Goal: Find specific page/section: Find specific page/section

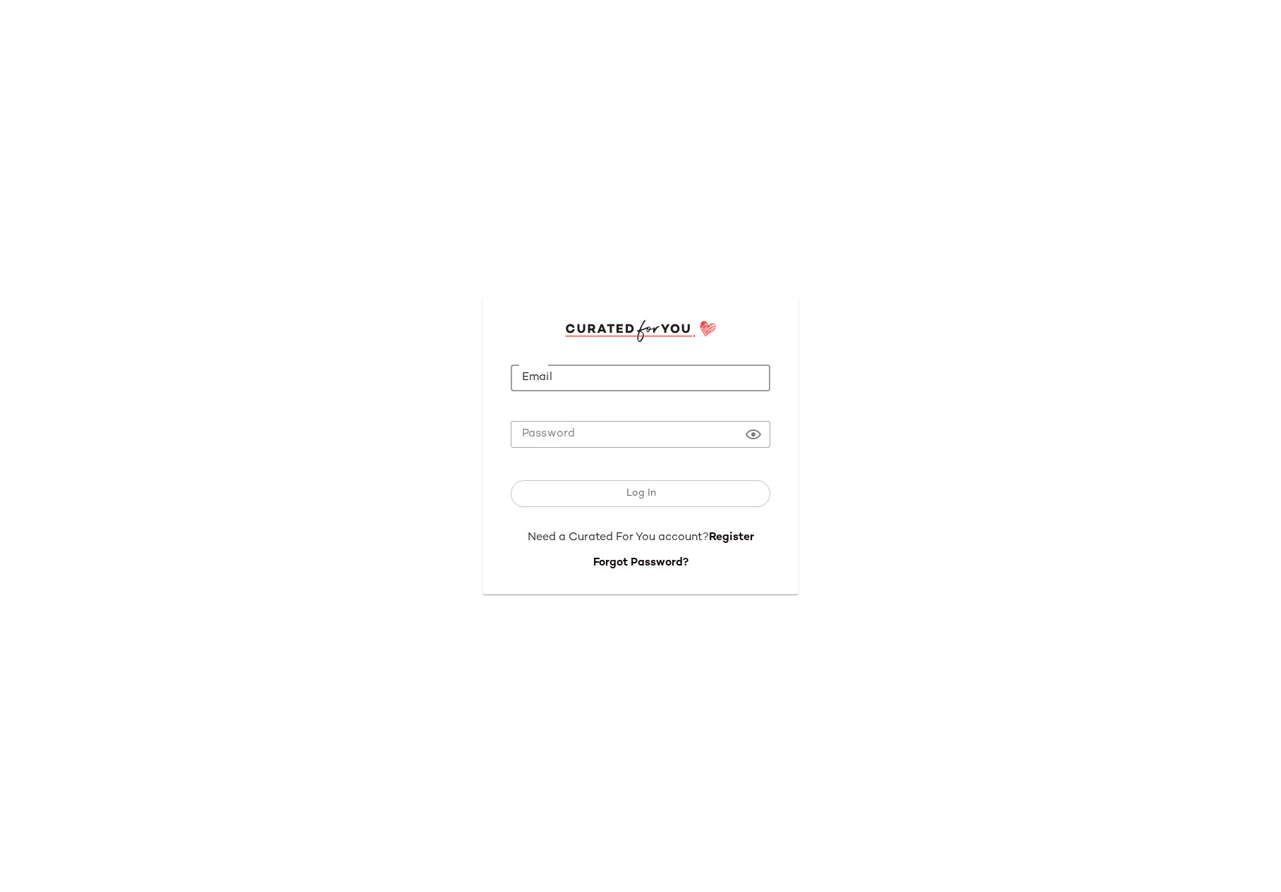
click at [556, 367] on input "Email" at bounding box center [640, 379] width 259 height 28
click at [677, 382] on input "**********" at bounding box center [640, 379] width 259 height 28
type input "**********"
click at [0, 891] on com-1password-button at bounding box center [0, 892] width 0 height 0
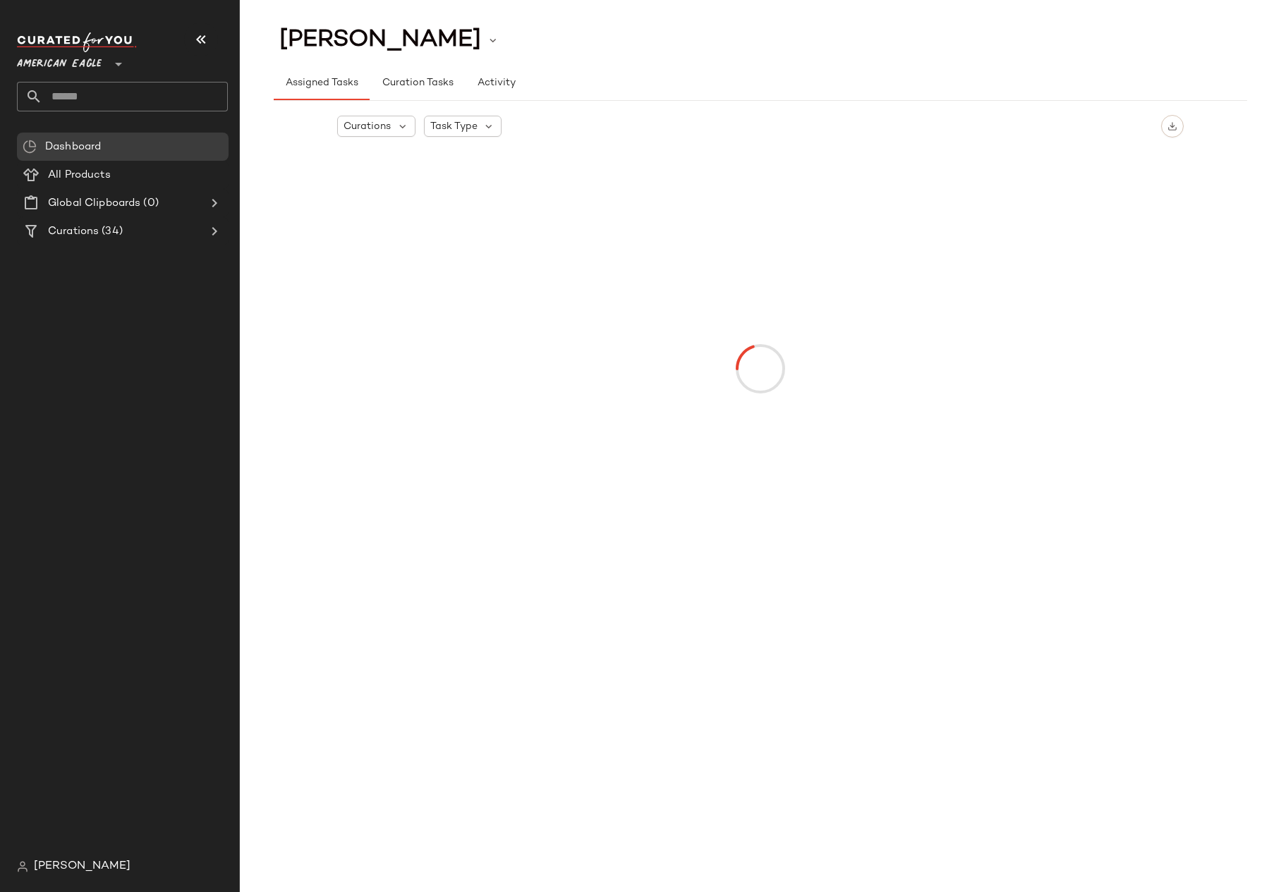
click at [57, 51] on span "American Eagle" at bounding box center [59, 60] width 85 height 25
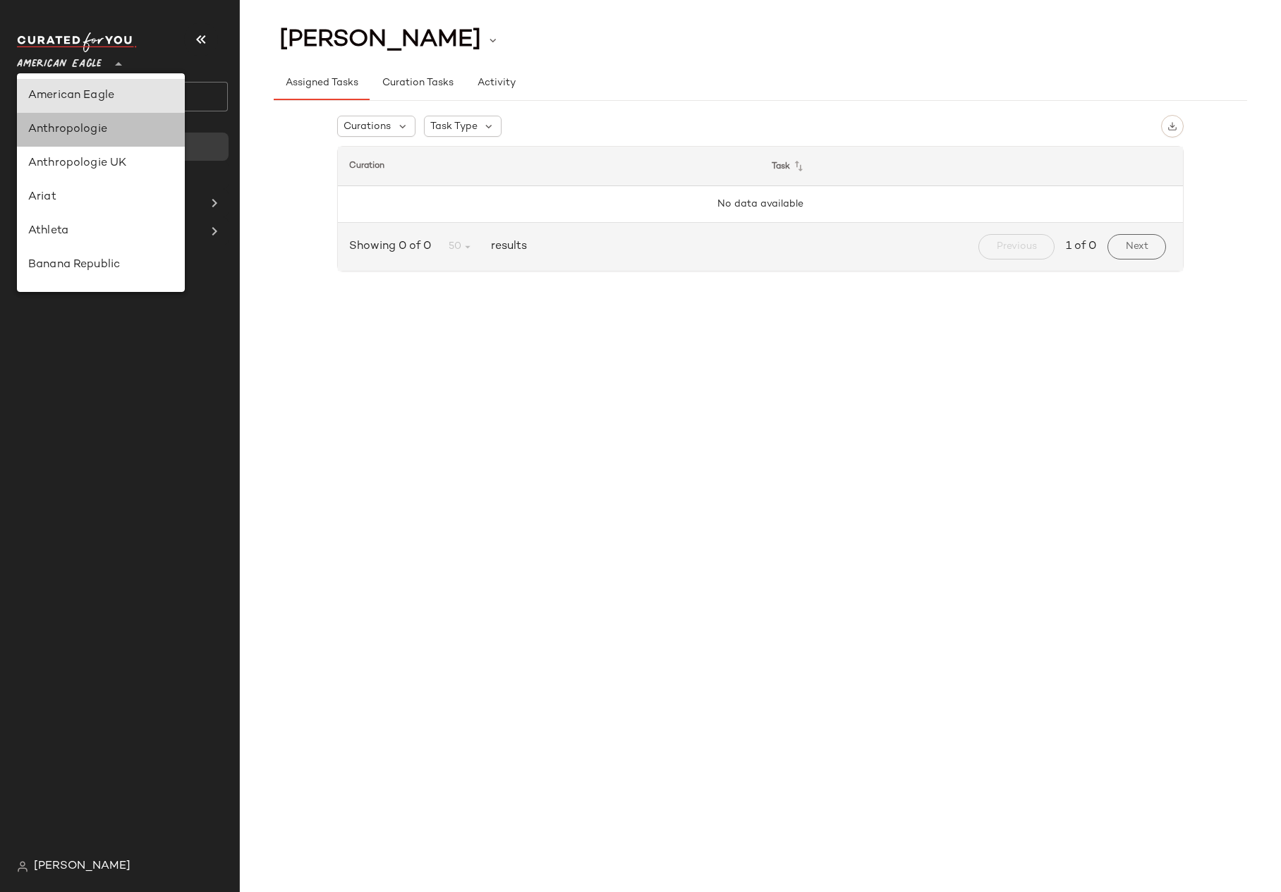
click at [77, 133] on div "Anthropologie" at bounding box center [100, 129] width 145 height 17
type input "**"
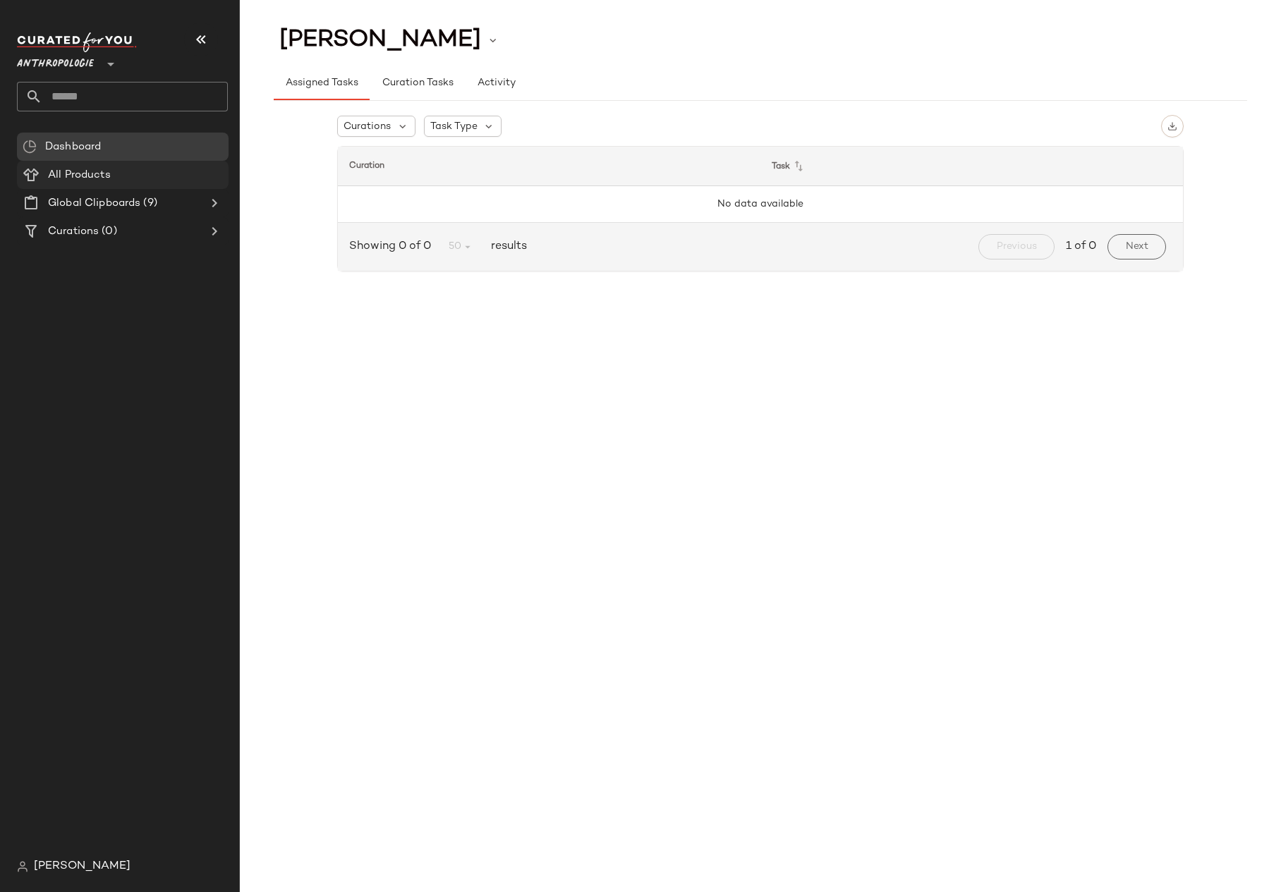
click at [87, 179] on span "All Products" at bounding box center [79, 175] width 63 height 16
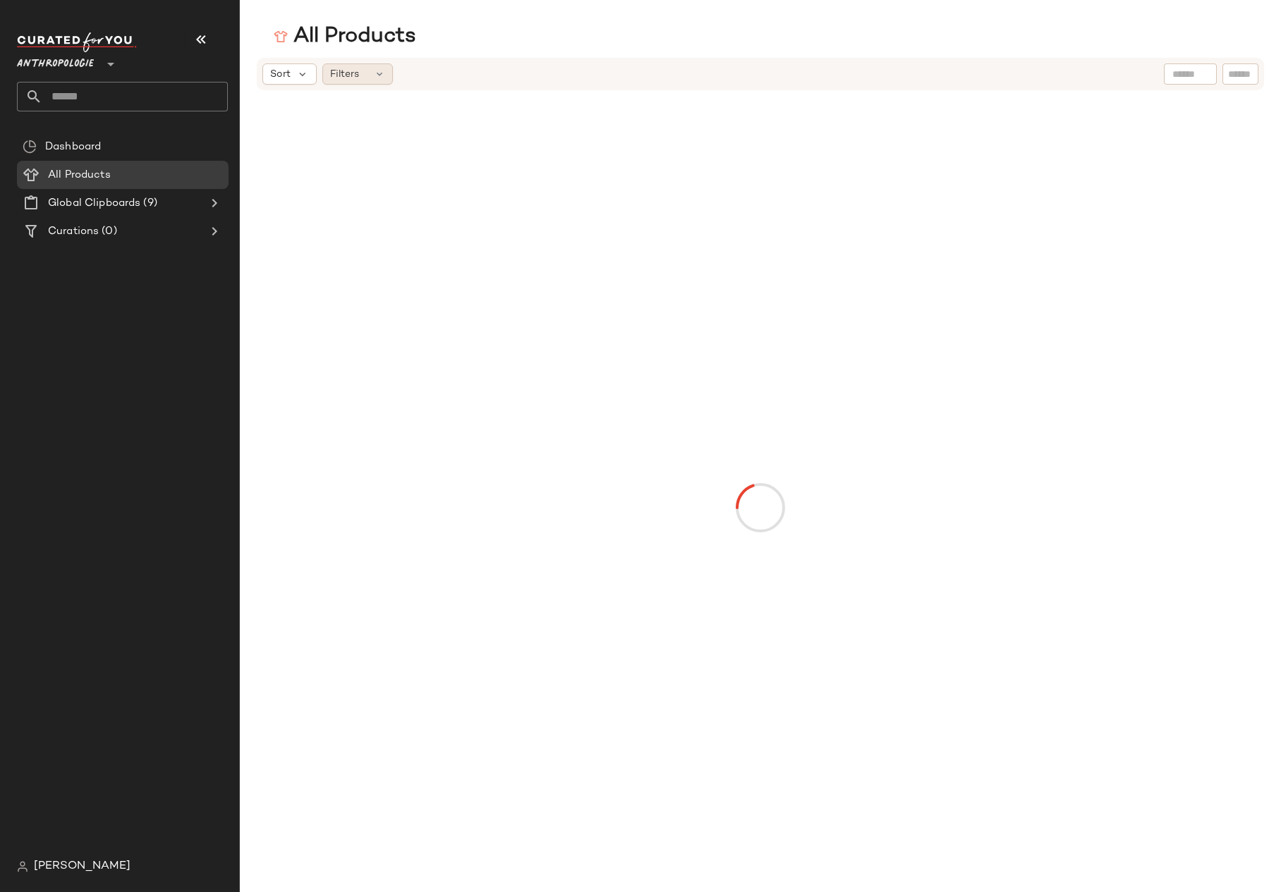
click at [347, 67] on span "Filters" at bounding box center [344, 74] width 29 height 15
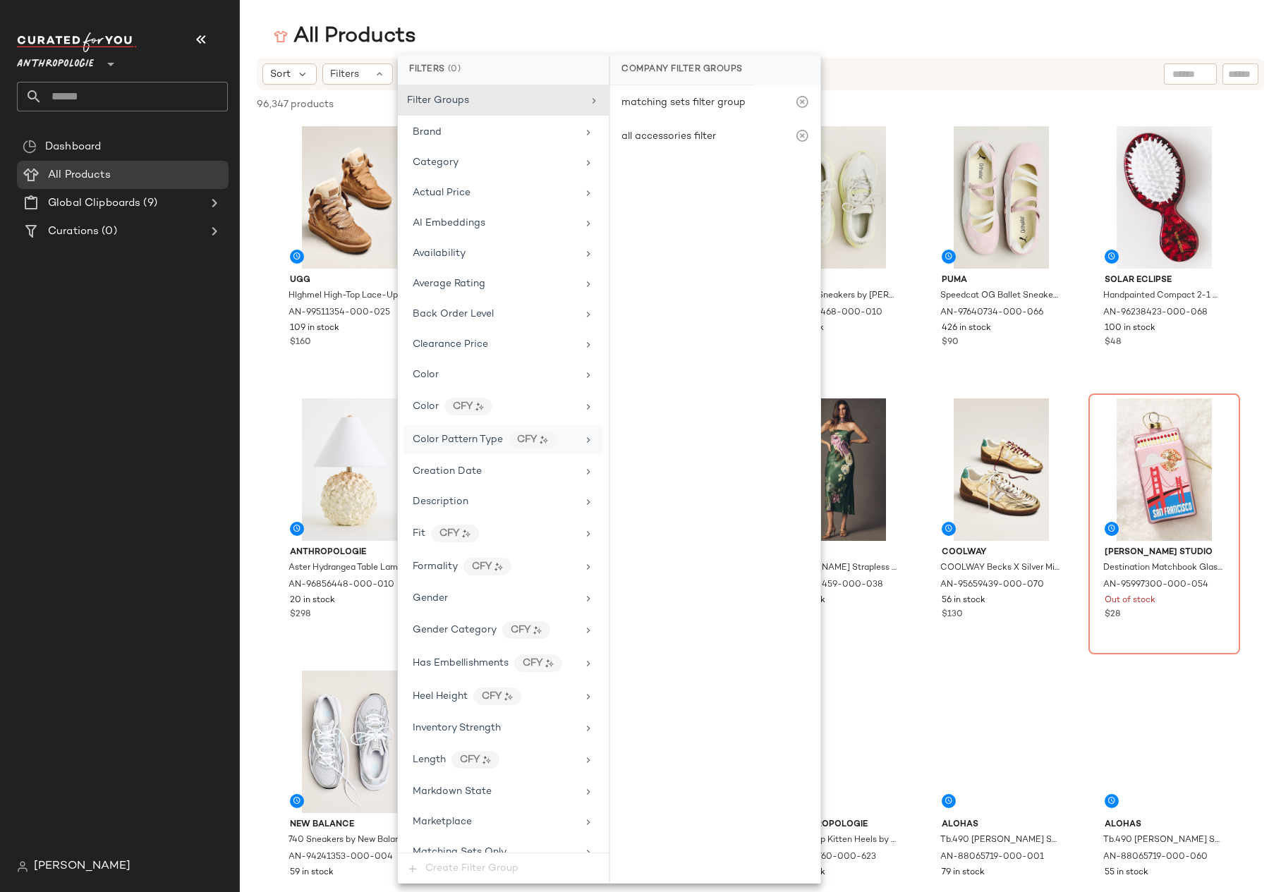
scroll to position [338, 0]
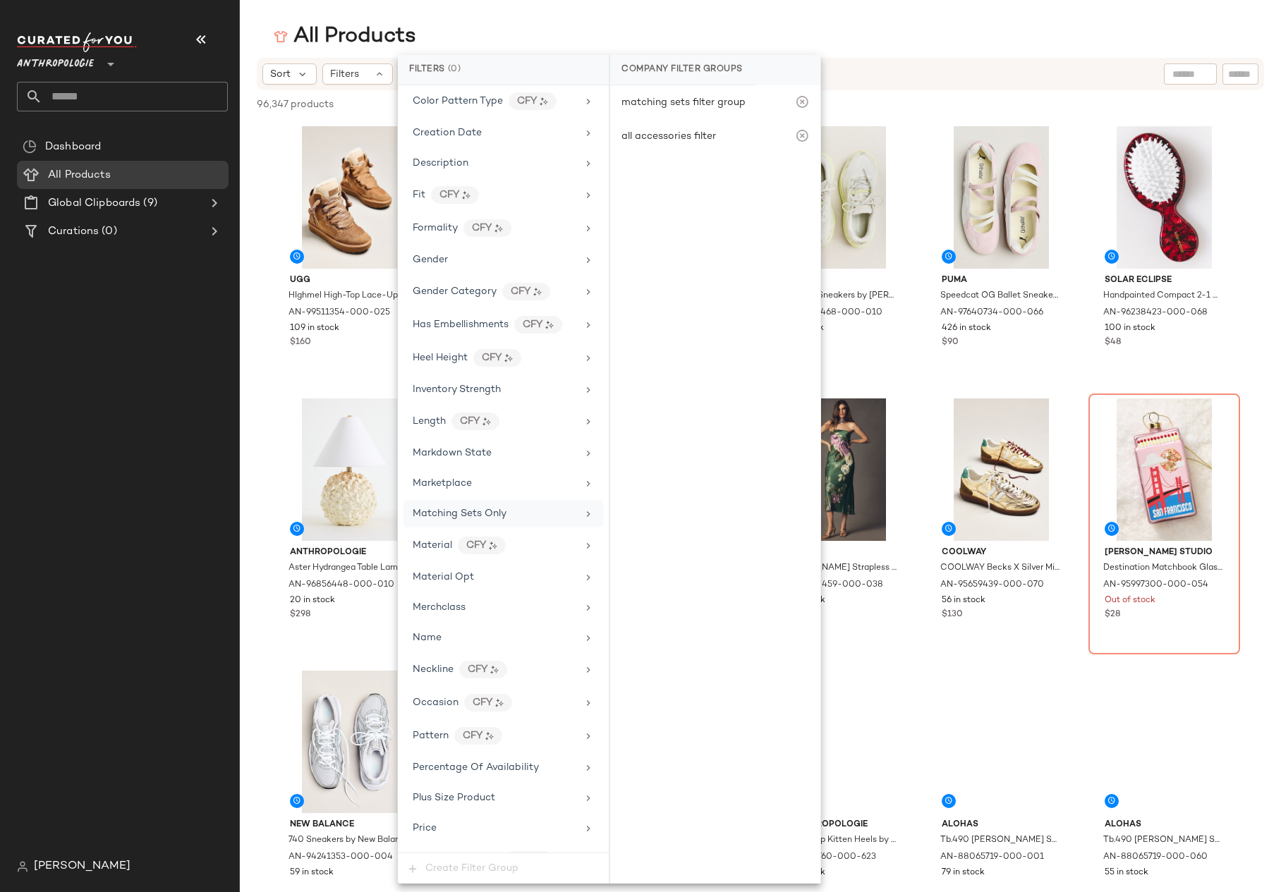
click at [455, 517] on span "Matching Sets Only" at bounding box center [460, 513] width 94 height 11
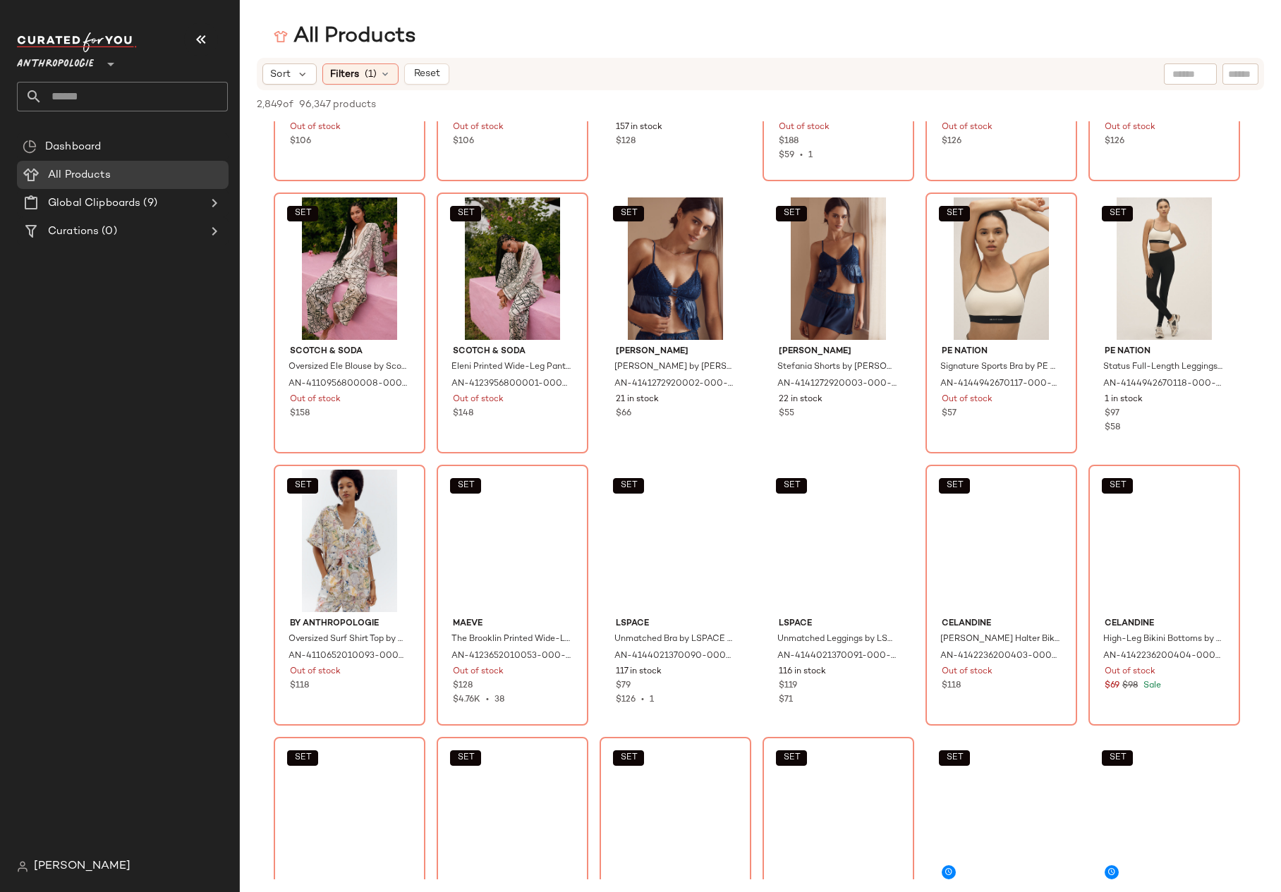
scroll to position [1937, 0]
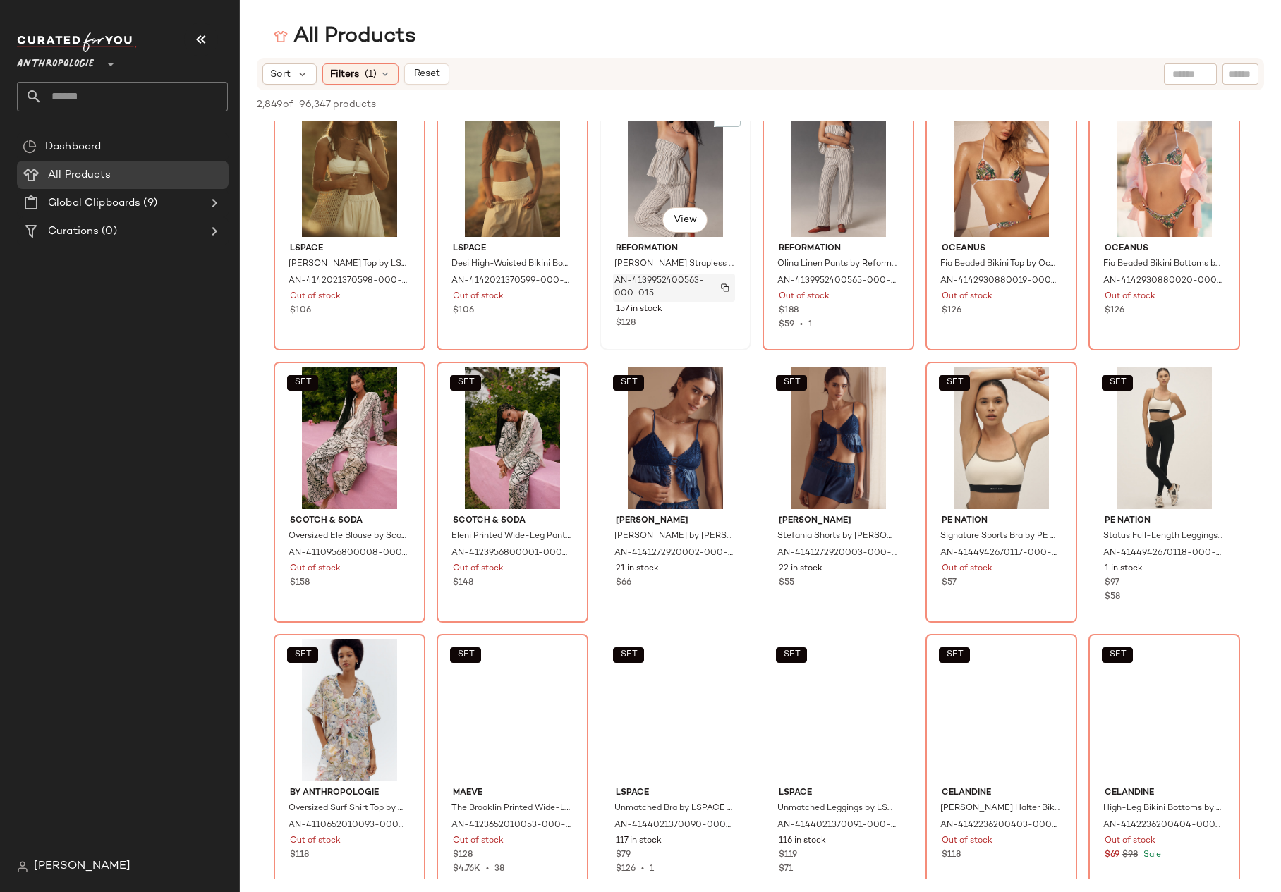
click at [729, 292] on img "button" at bounding box center [725, 287] width 8 height 8
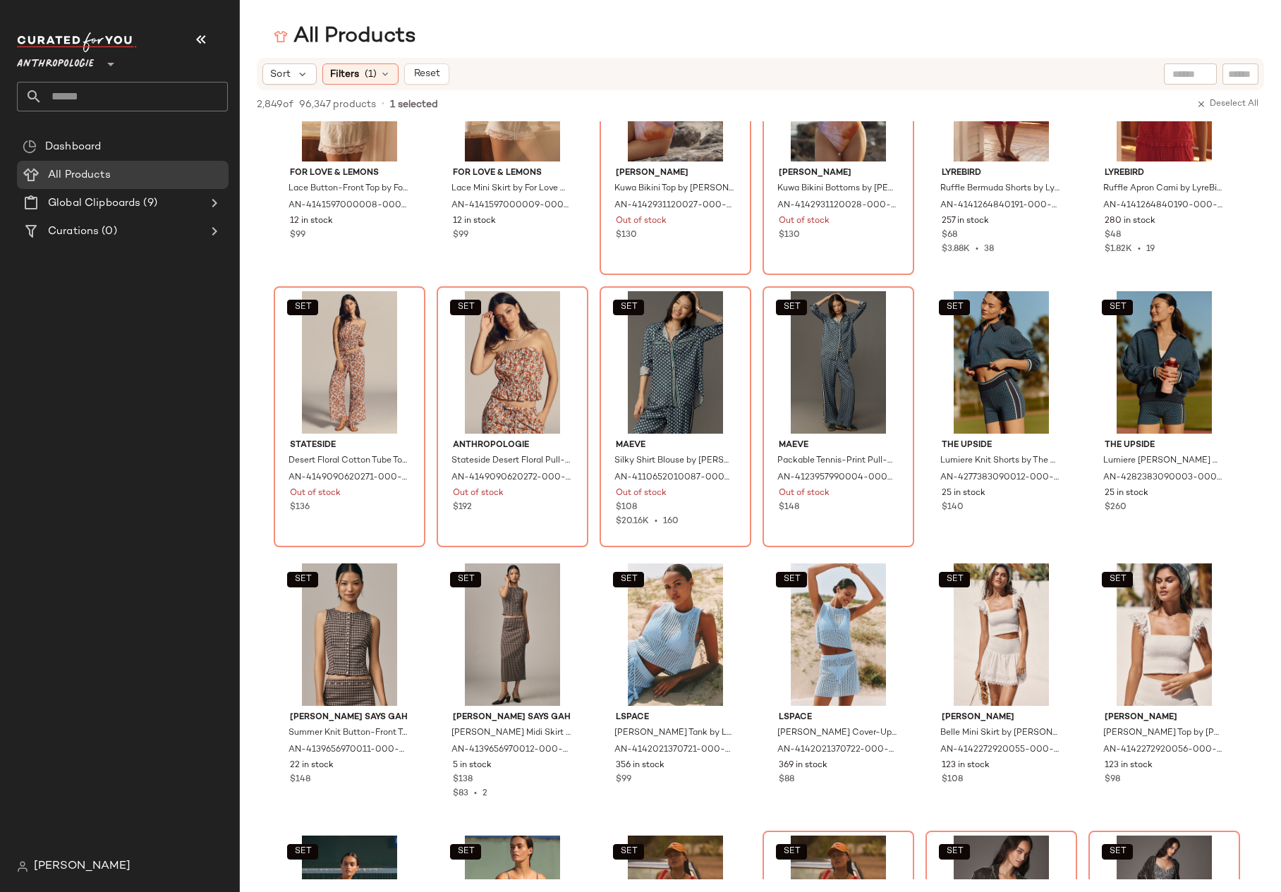
scroll to position [0, 0]
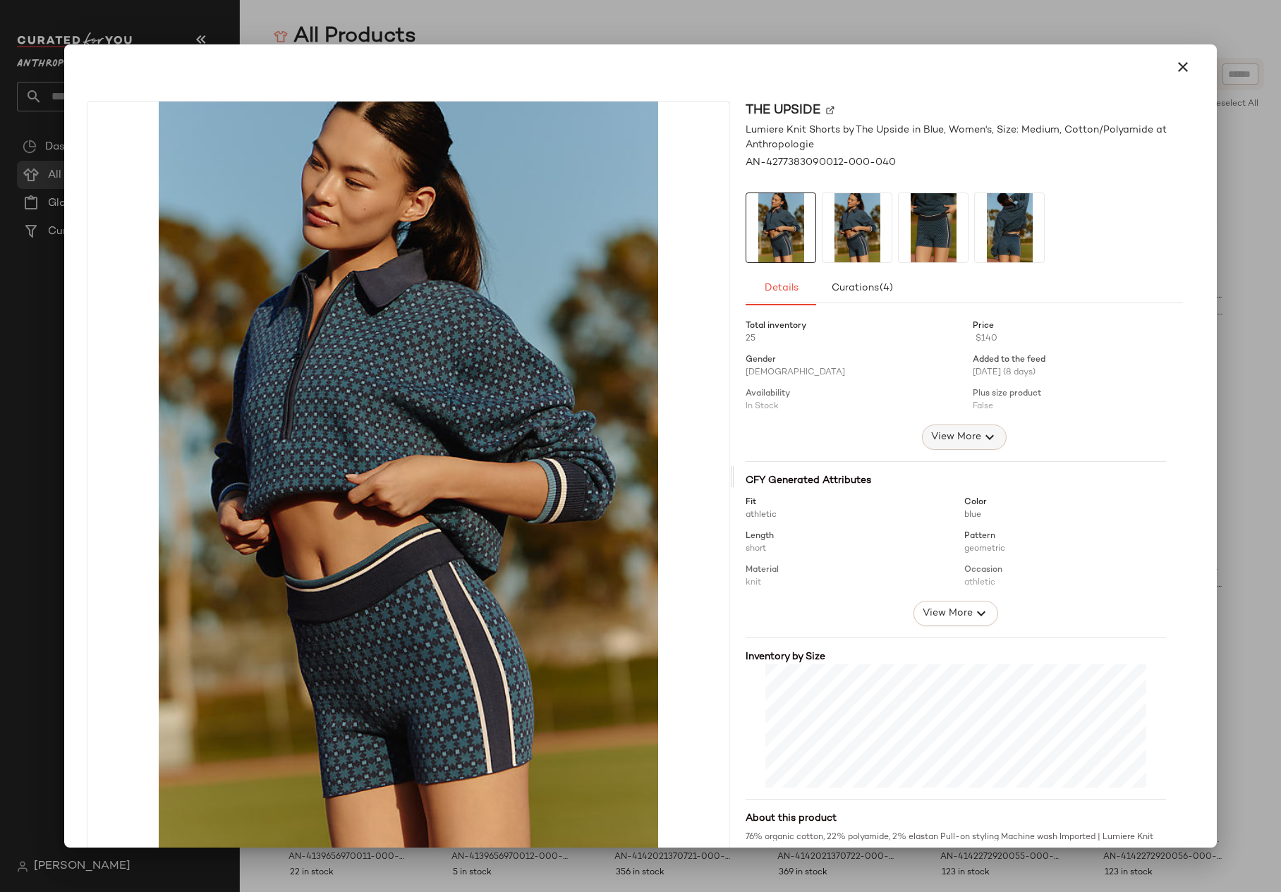
click at [955, 449] on button "View More" at bounding box center [964, 437] width 85 height 25
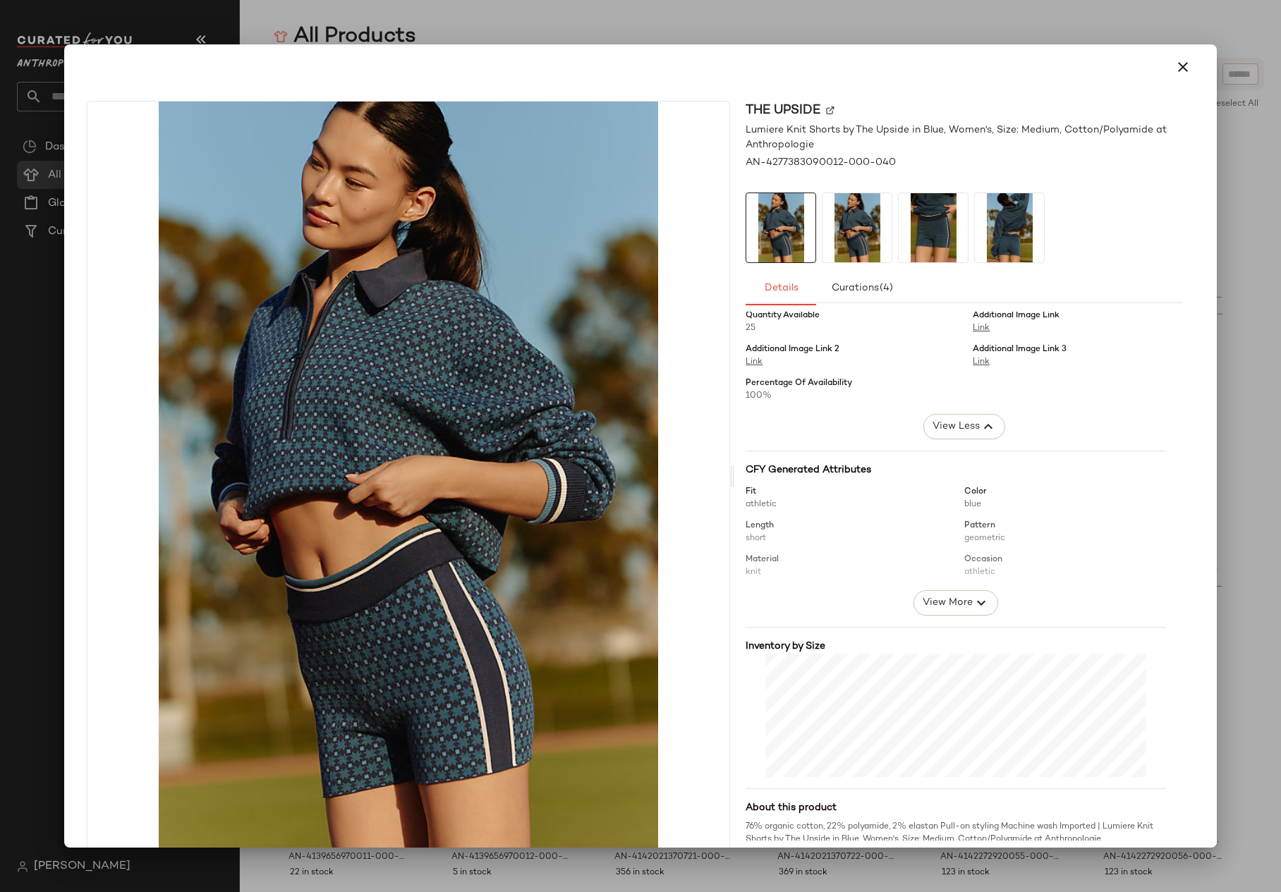
scroll to position [321, 0]
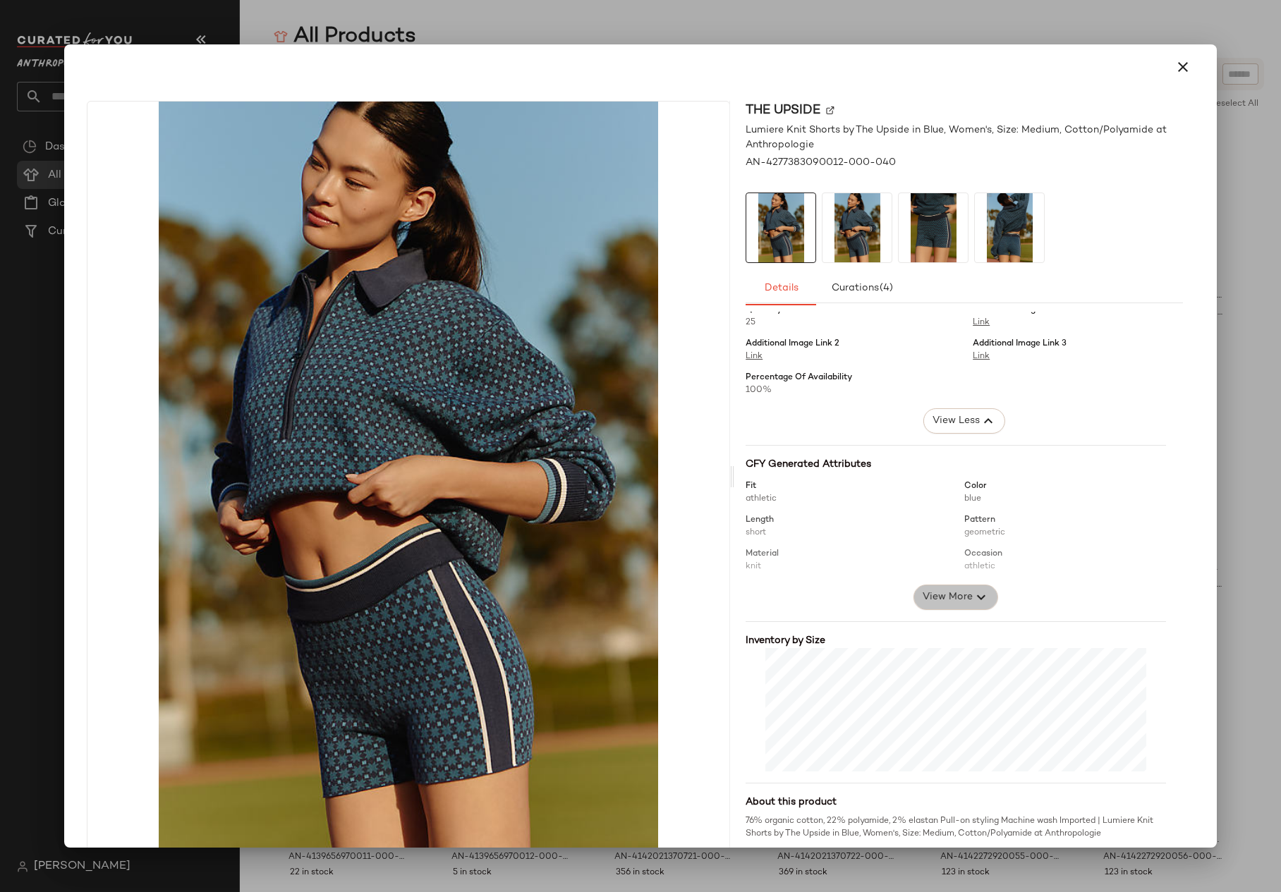
click at [938, 595] on span "View More" at bounding box center [947, 597] width 51 height 17
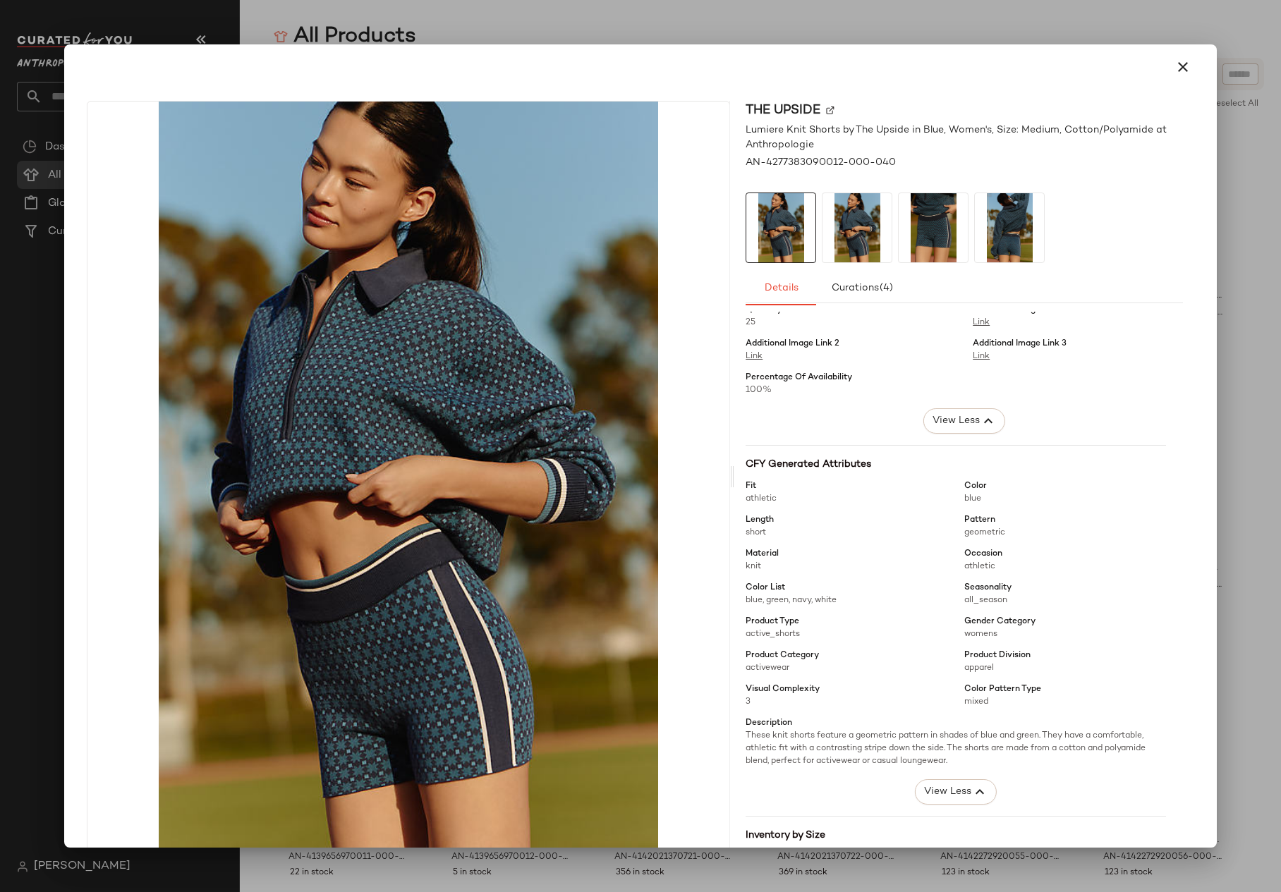
click at [747, 668] on span "activewear" at bounding box center [767, 668] width 44 height 9
click at [752, 635] on span "active_shorts" at bounding box center [772, 634] width 54 height 9
click at [752, 666] on span "activewear" at bounding box center [767, 668] width 44 height 9
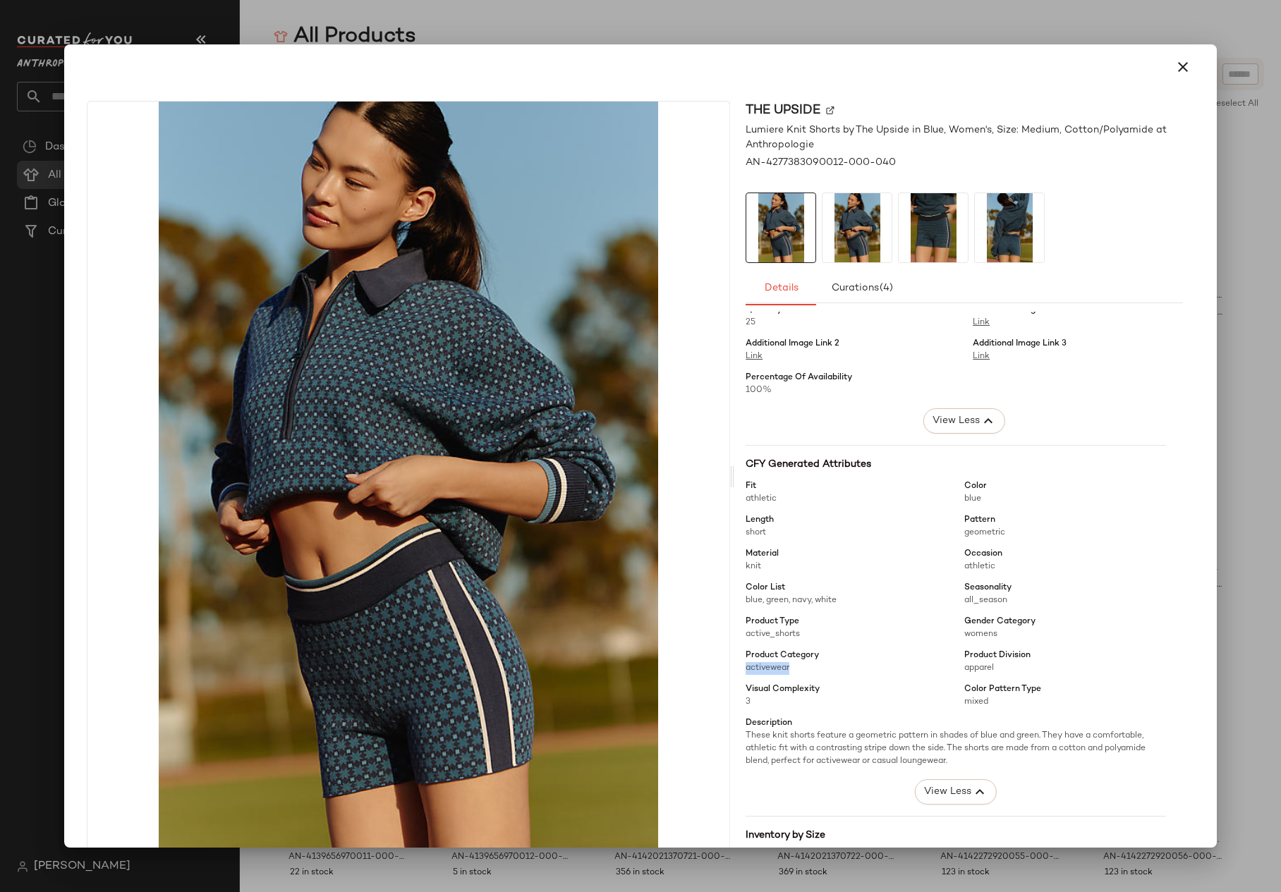
click at [752, 666] on span "activewear" at bounding box center [767, 668] width 44 height 9
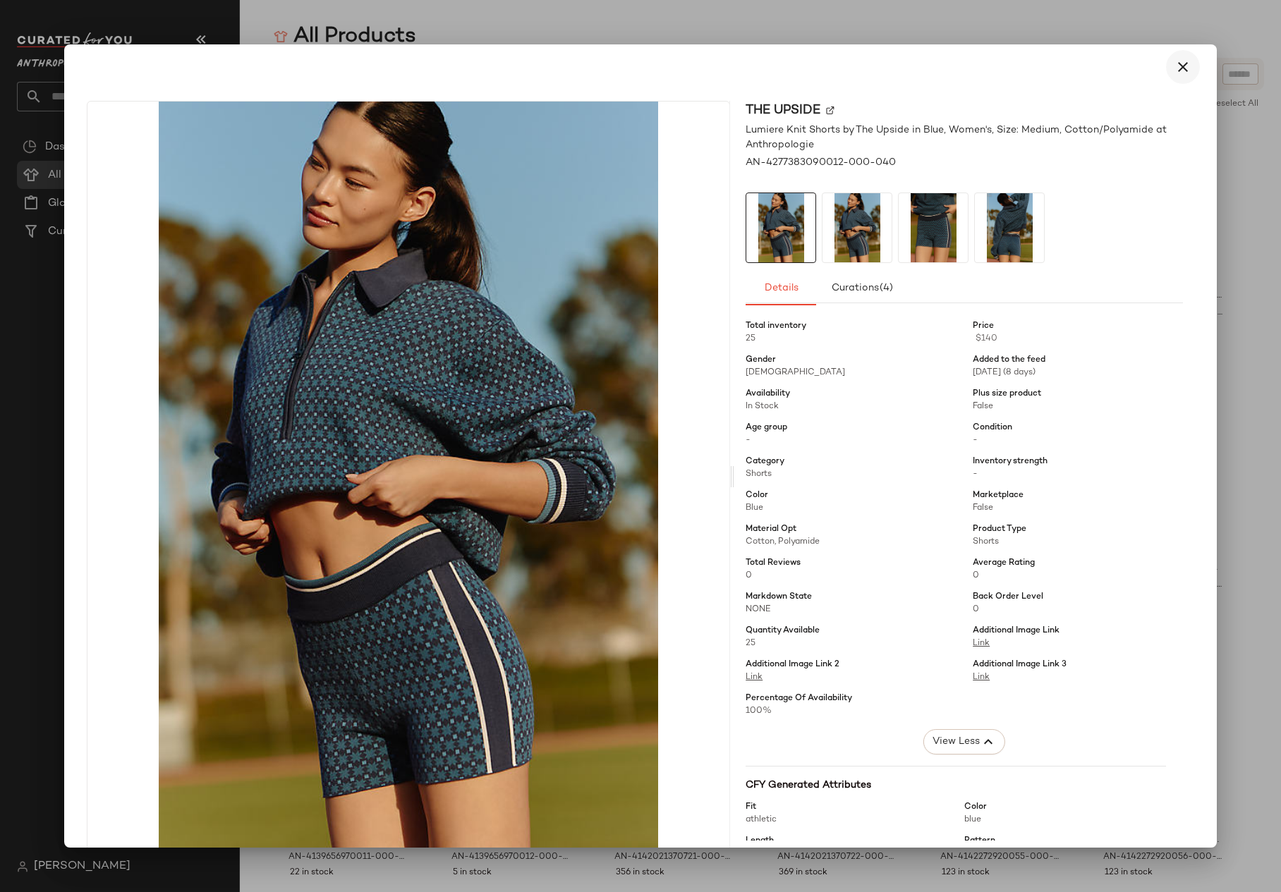
click at [1174, 73] on icon "button" at bounding box center [1182, 67] width 17 height 17
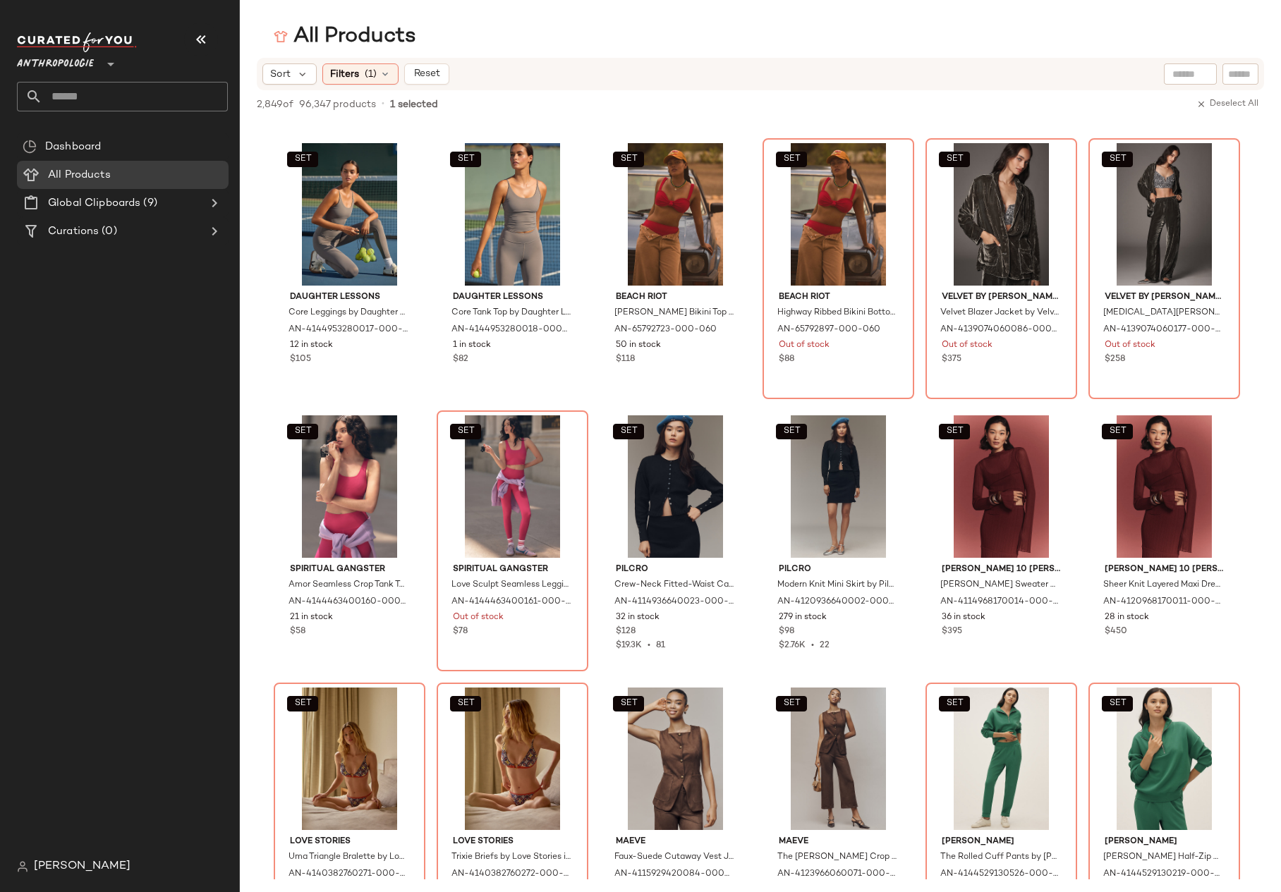
scroll to position [720, 0]
